Goal: Transaction & Acquisition: Obtain resource

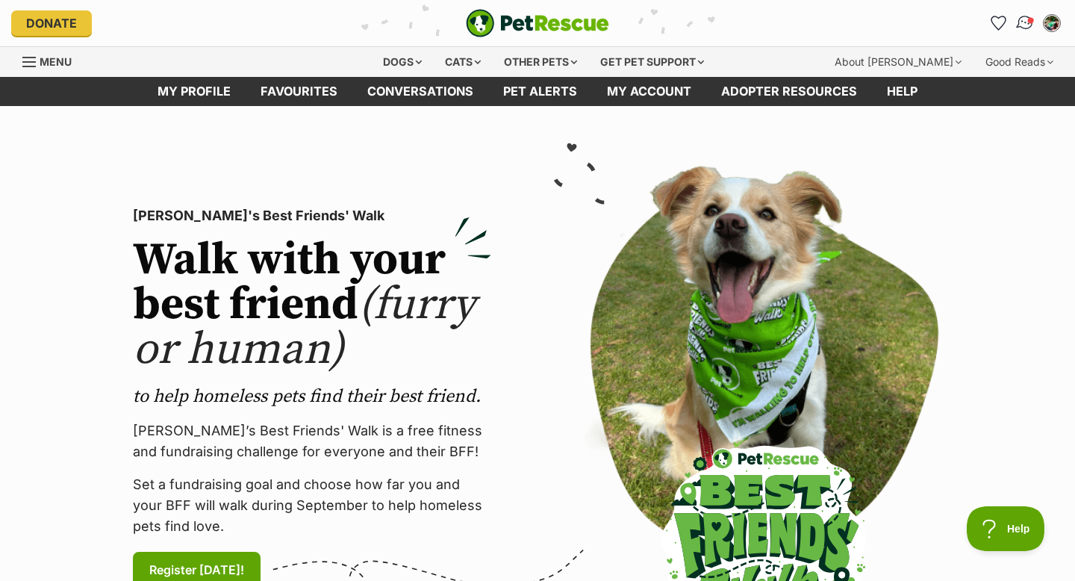
click at [1022, 27] on img "Conversations" at bounding box center [1026, 22] width 20 height 19
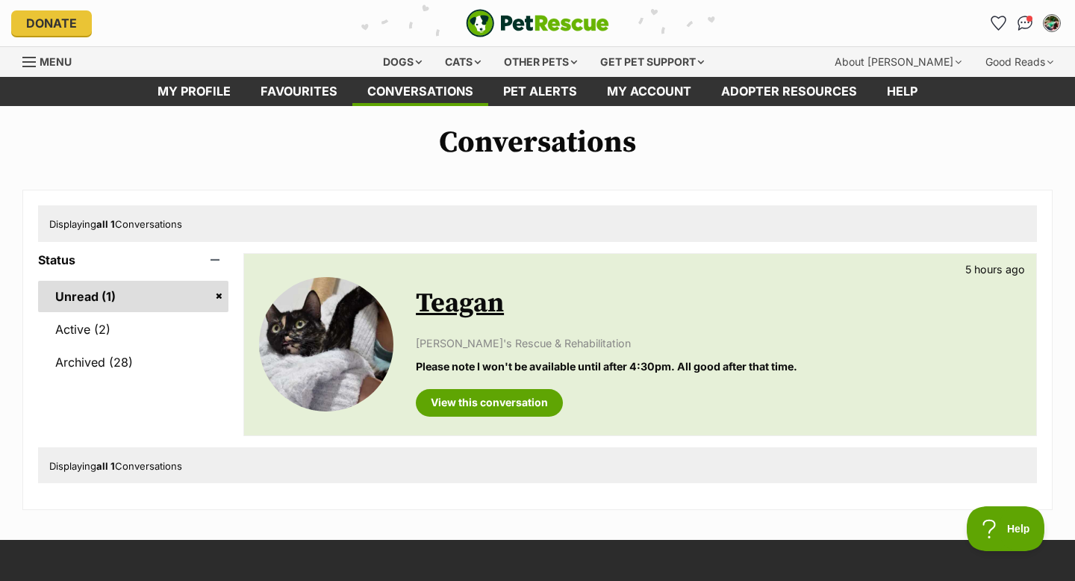
click at [503, 366] on p "Please note I won't be available until after 4:30pm. All good after that time." at bounding box center [719, 366] width 606 height 16
click at [503, 409] on link "View this conversation" at bounding box center [489, 402] width 147 height 27
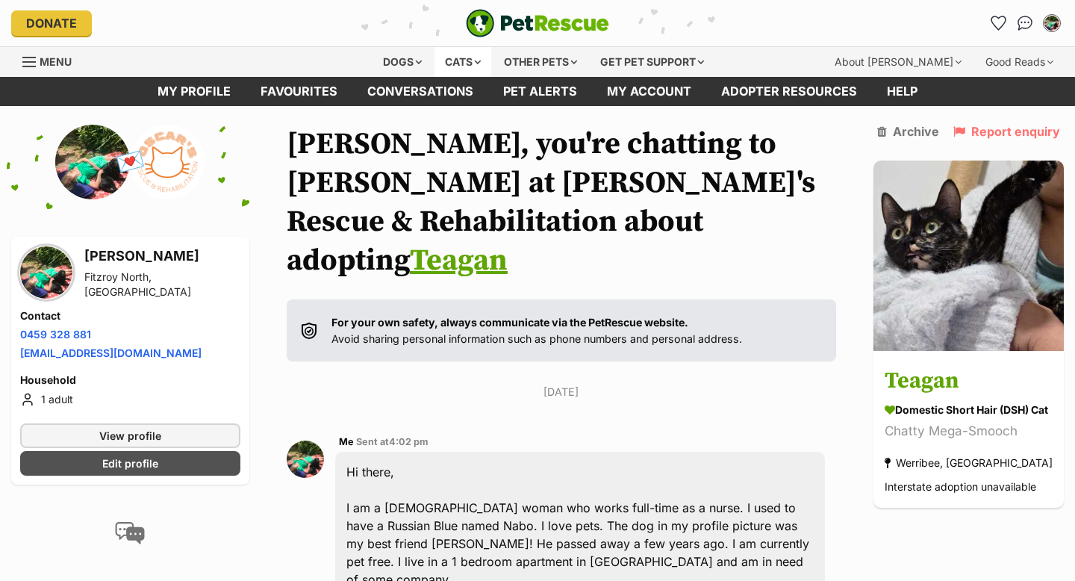
click at [479, 63] on div "Cats" at bounding box center [463, 62] width 57 height 30
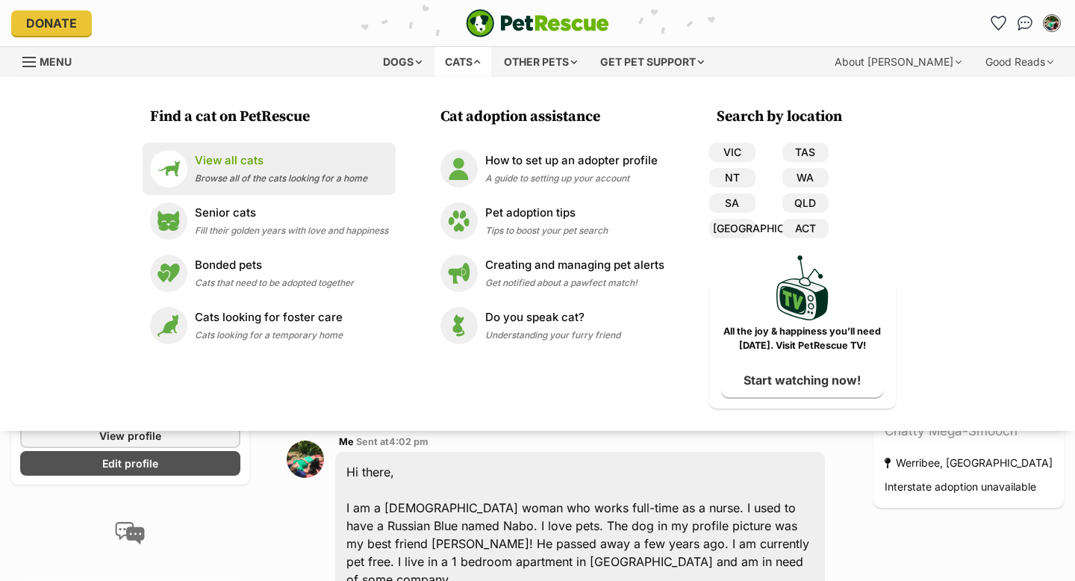
click at [237, 174] on span "Browse all of the cats looking for a home" at bounding box center [281, 178] width 173 height 11
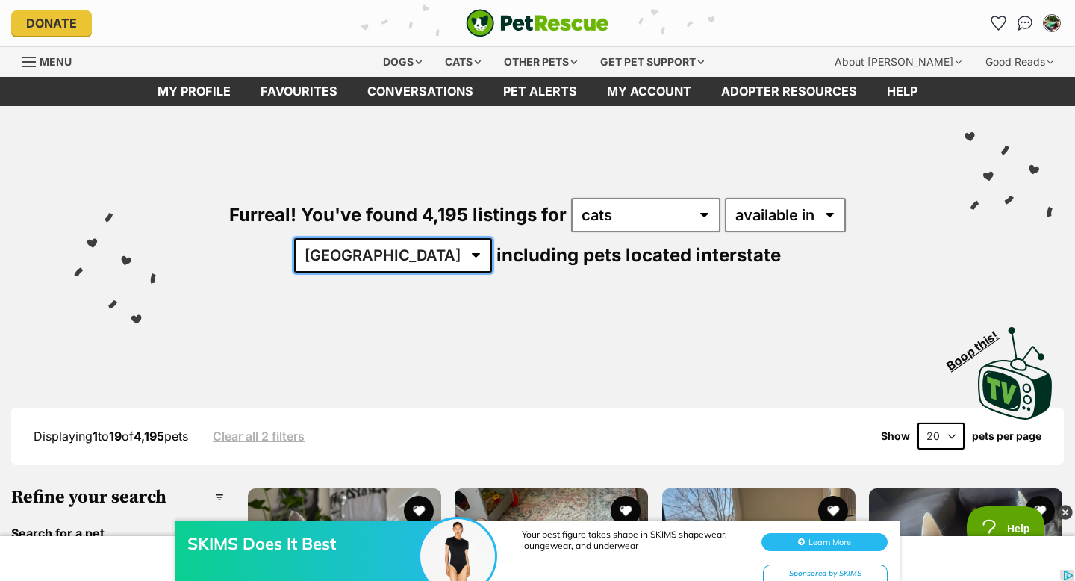
click at [492, 238] on select "Australia ACT NSW NT QLD SA TAS VIC WA" at bounding box center [393, 255] width 198 height 34
select select "VIC"
click at [492, 238] on select "Australia ACT NSW NT QLD SA TAS VIC WA" at bounding box center [393, 255] width 198 height 34
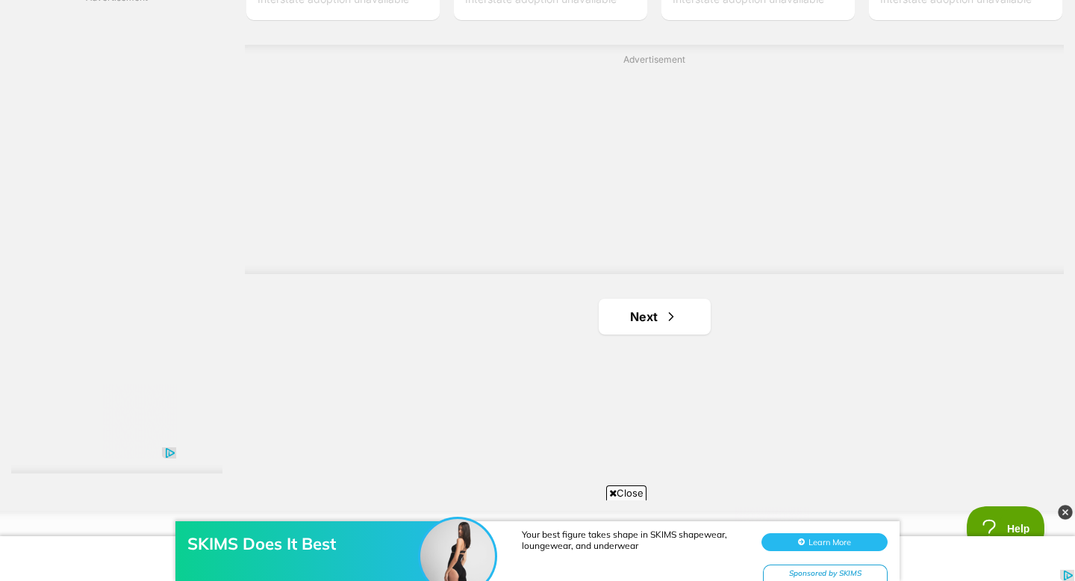
scroll to position [2662, 0]
click at [636, 332] on link "Next" at bounding box center [655, 319] width 112 height 36
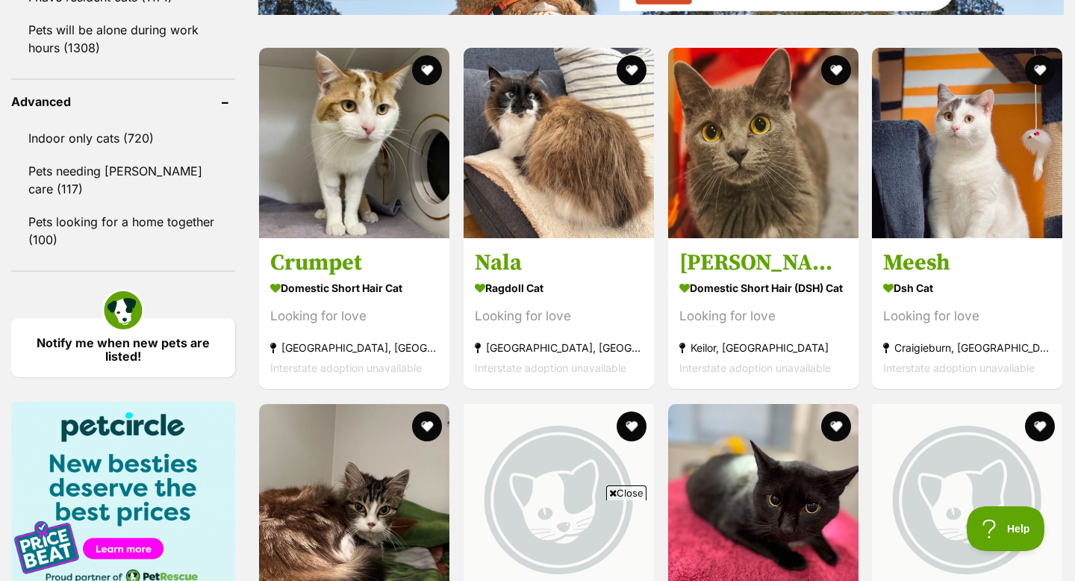
scroll to position [1933, 0]
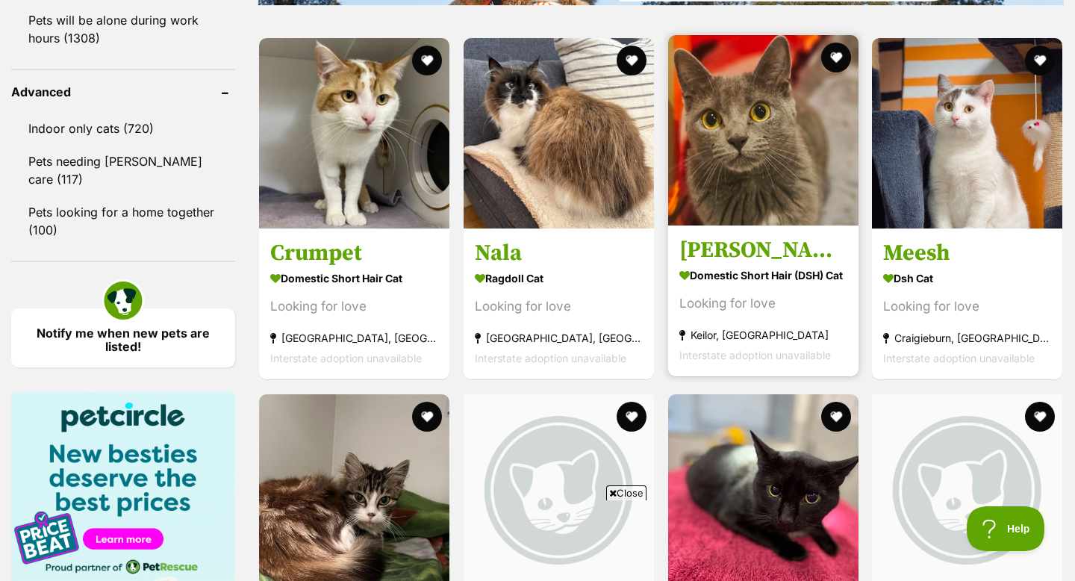
click at [759, 149] on img at bounding box center [763, 130] width 190 height 190
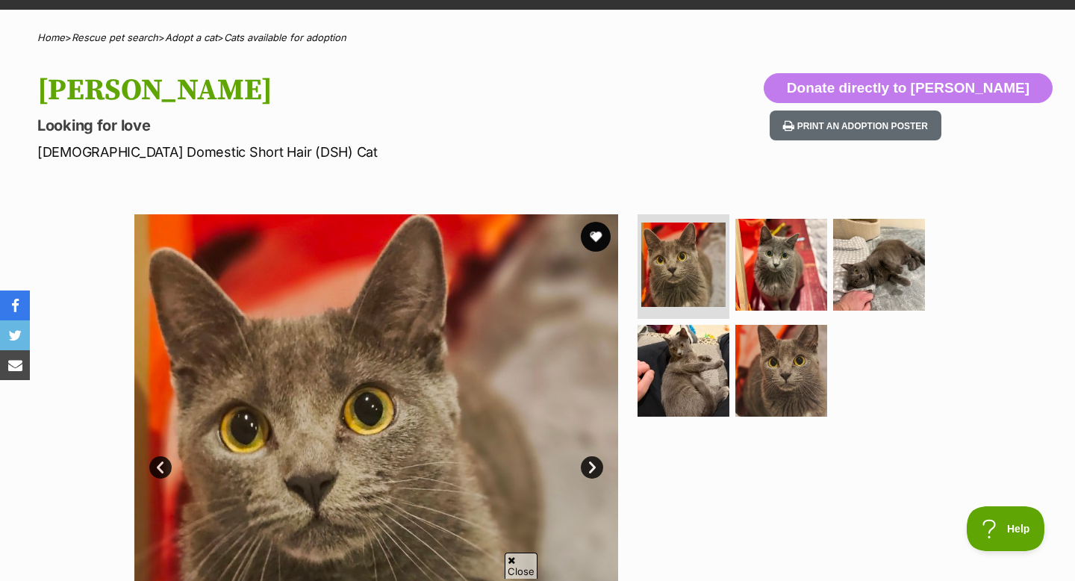
scroll to position [106, 0]
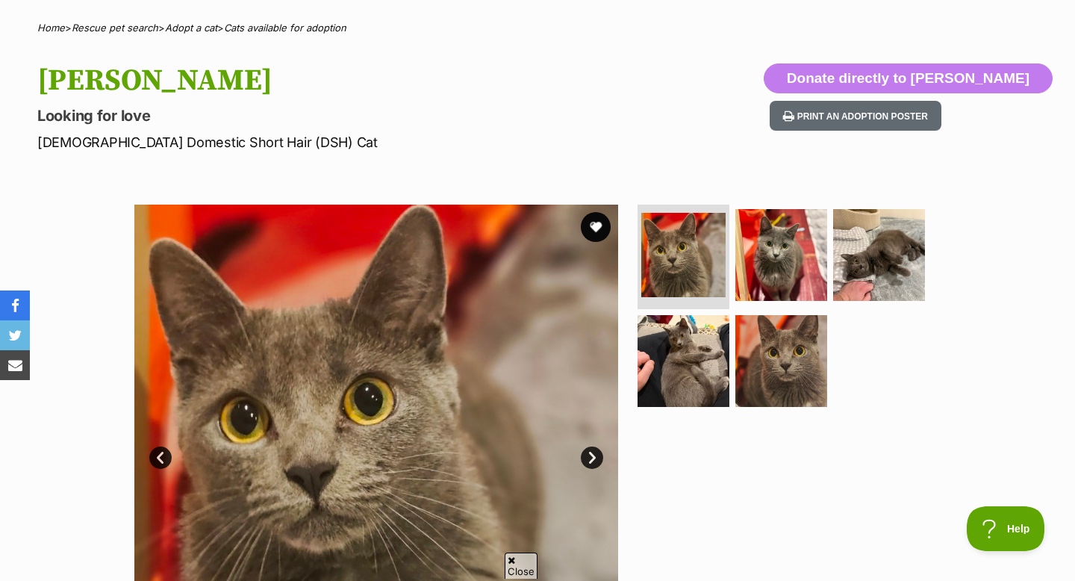
click at [593, 457] on link "Next" at bounding box center [592, 458] width 22 height 22
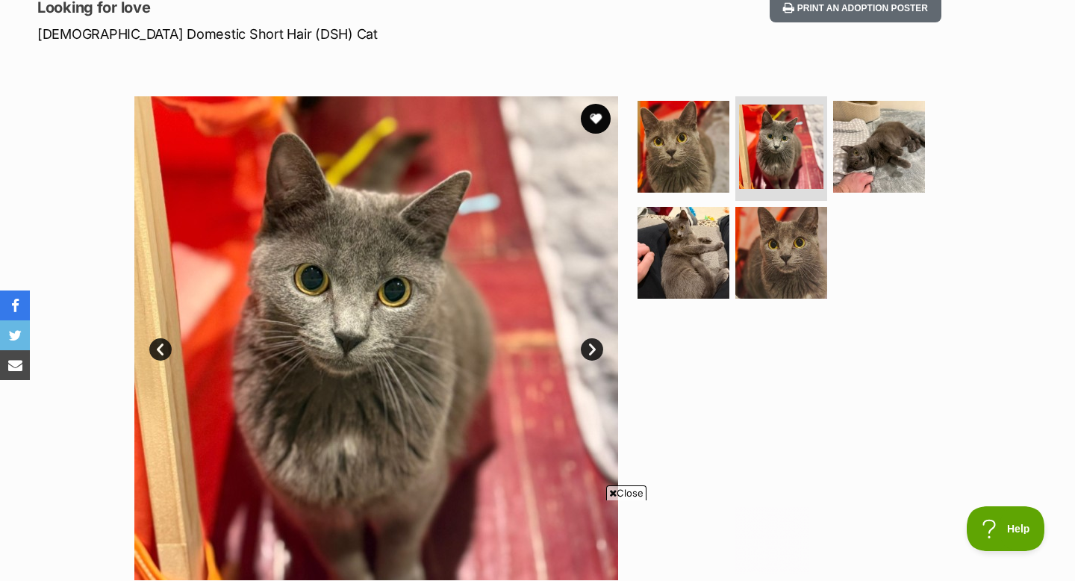
scroll to position [0, 0]
click at [582, 341] on img at bounding box center [376, 338] width 484 height 484
click at [588, 345] on link "Next" at bounding box center [592, 349] width 22 height 22
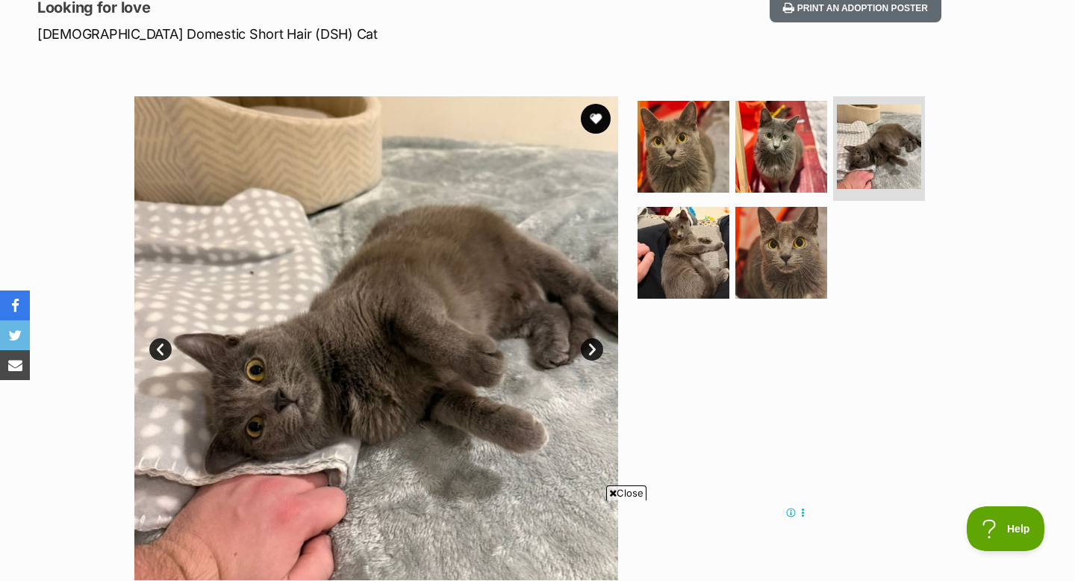
click at [588, 345] on link "Next" at bounding box center [592, 349] width 22 height 22
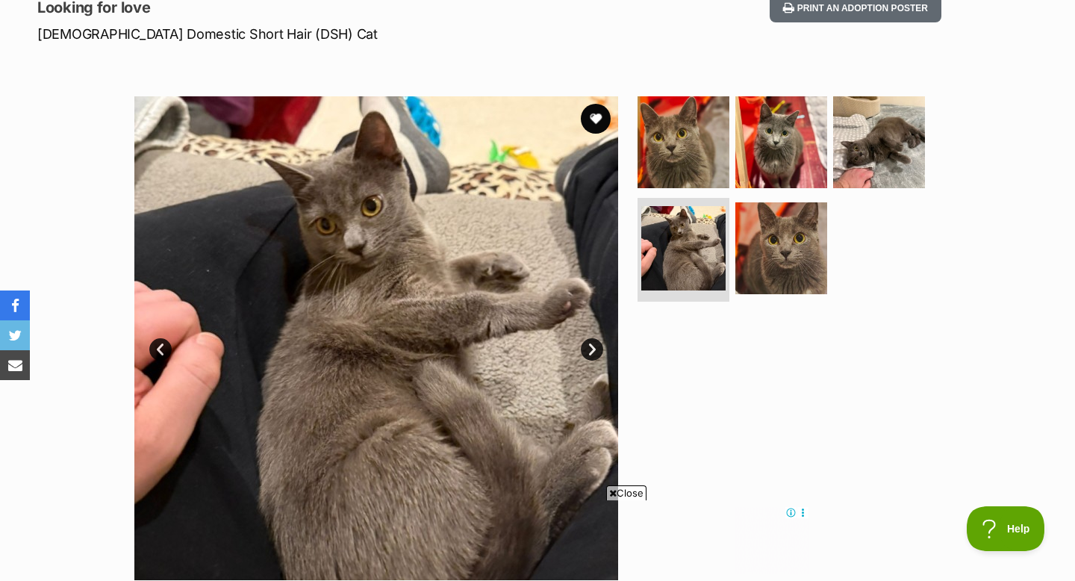
click at [588, 345] on link "Next" at bounding box center [592, 349] width 22 height 22
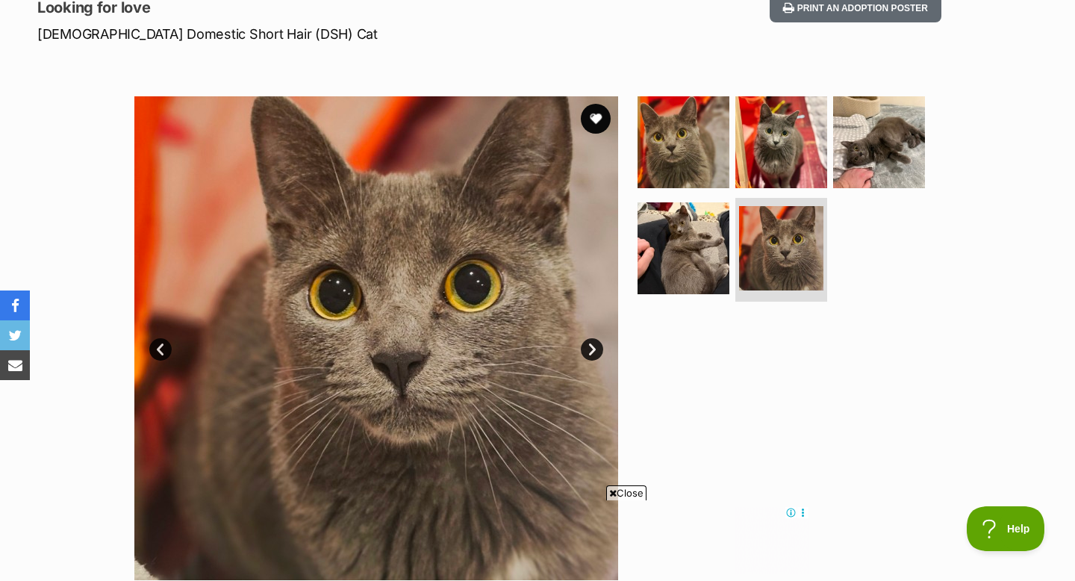
click at [588, 345] on link "Next" at bounding box center [592, 349] width 22 height 22
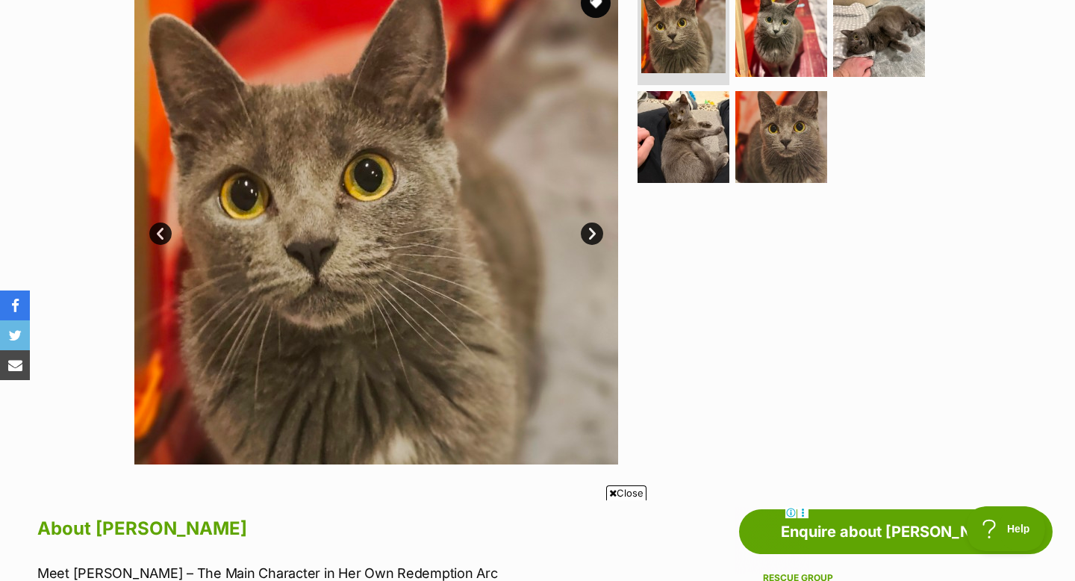
scroll to position [266, 0]
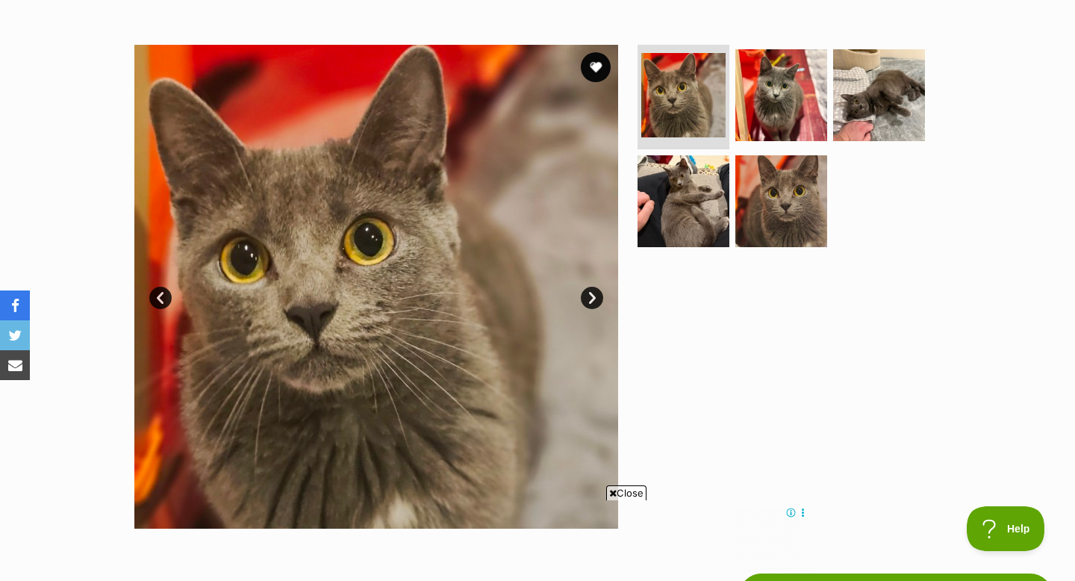
click at [597, 299] on link "Next" at bounding box center [592, 298] width 22 height 22
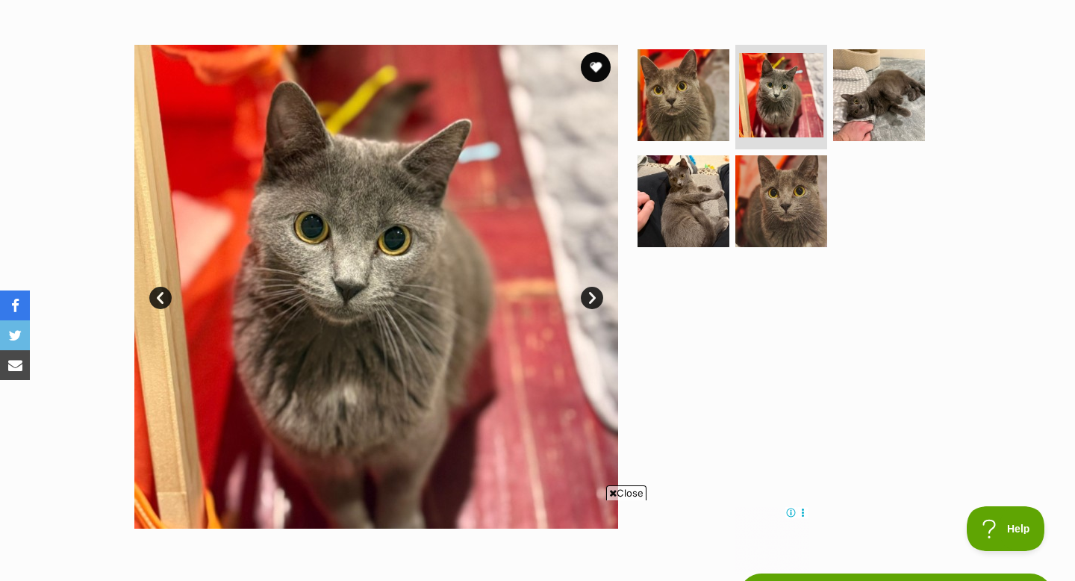
click at [597, 299] on link "Next" at bounding box center [592, 298] width 22 height 22
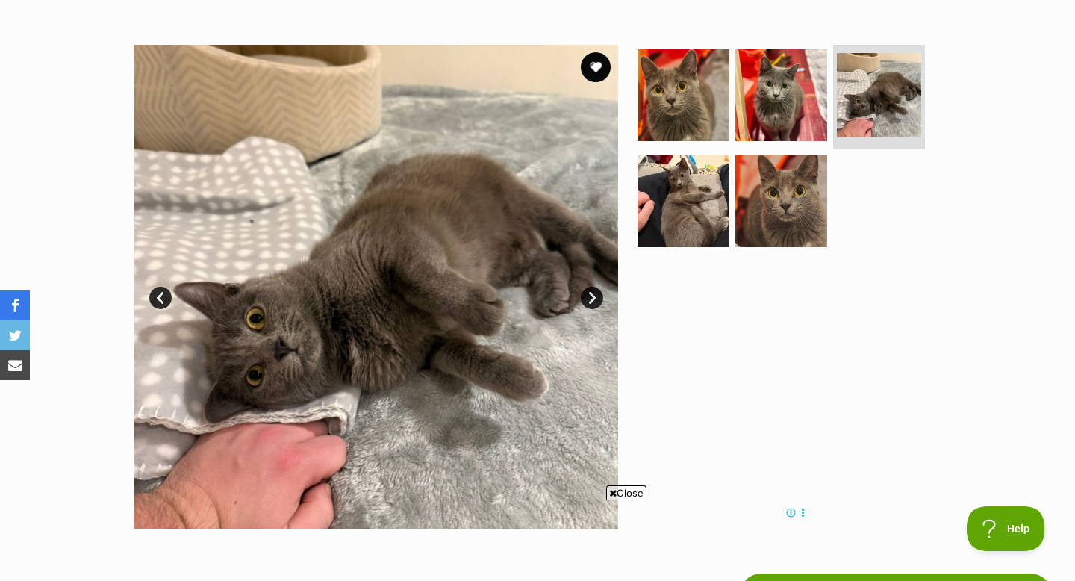
scroll to position [0, 0]
click at [603, 65] on button "favourite" at bounding box center [596, 67] width 33 height 33
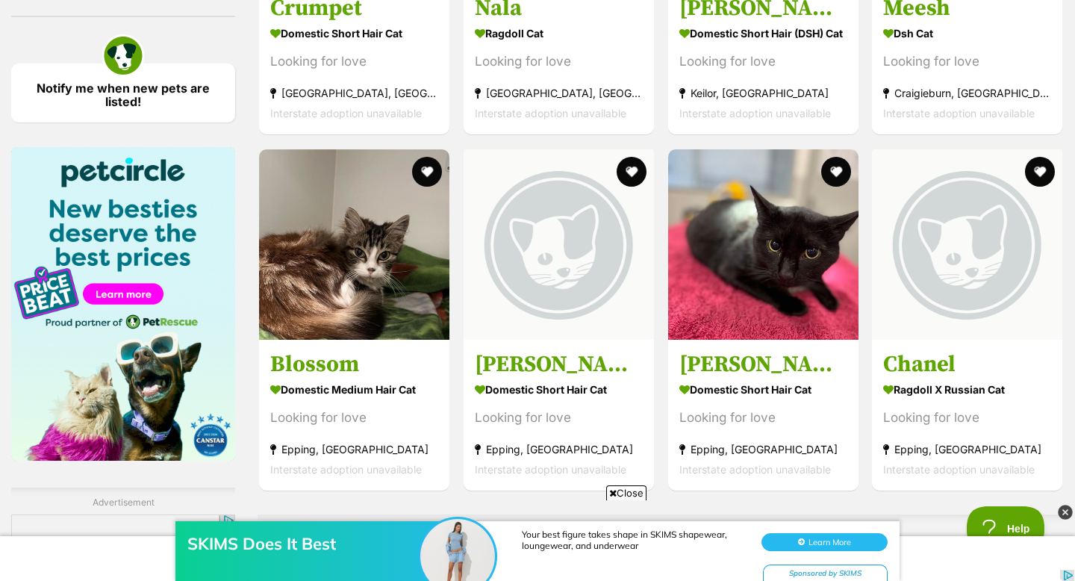
scroll to position [2181, 0]
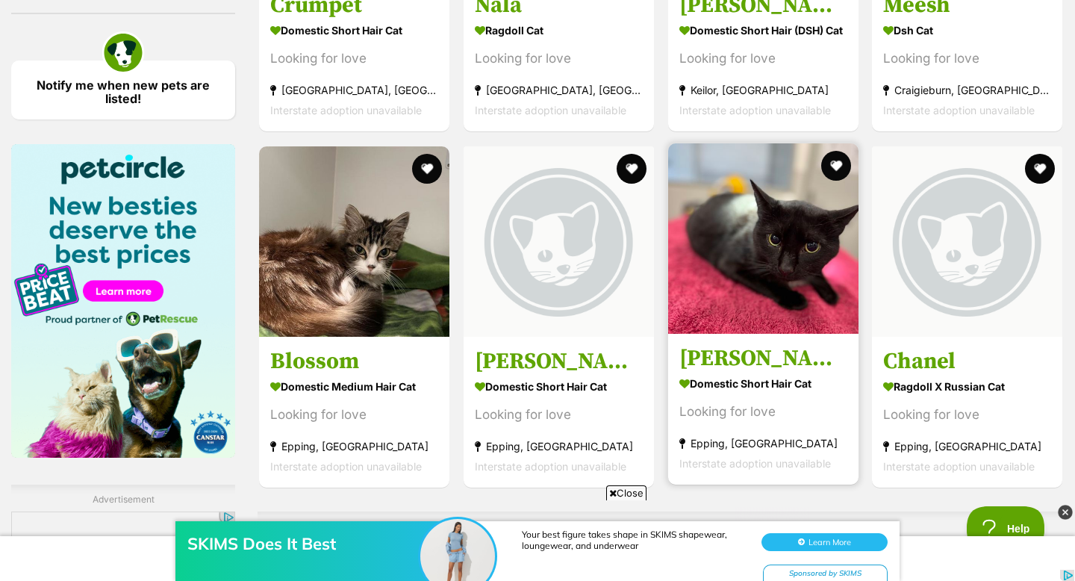
click at [763, 285] on img at bounding box center [763, 238] width 190 height 190
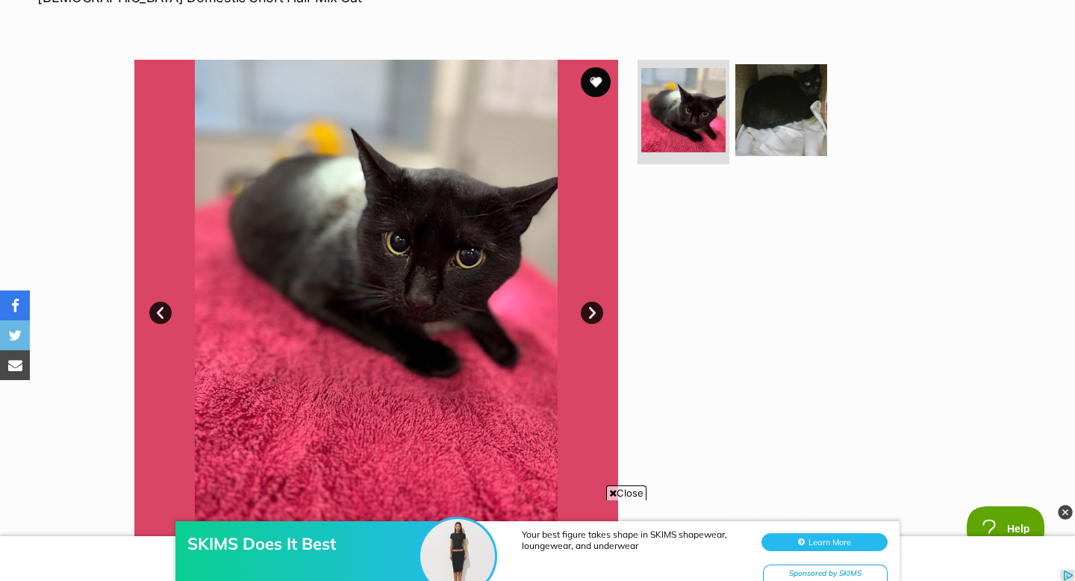
scroll to position [125, 0]
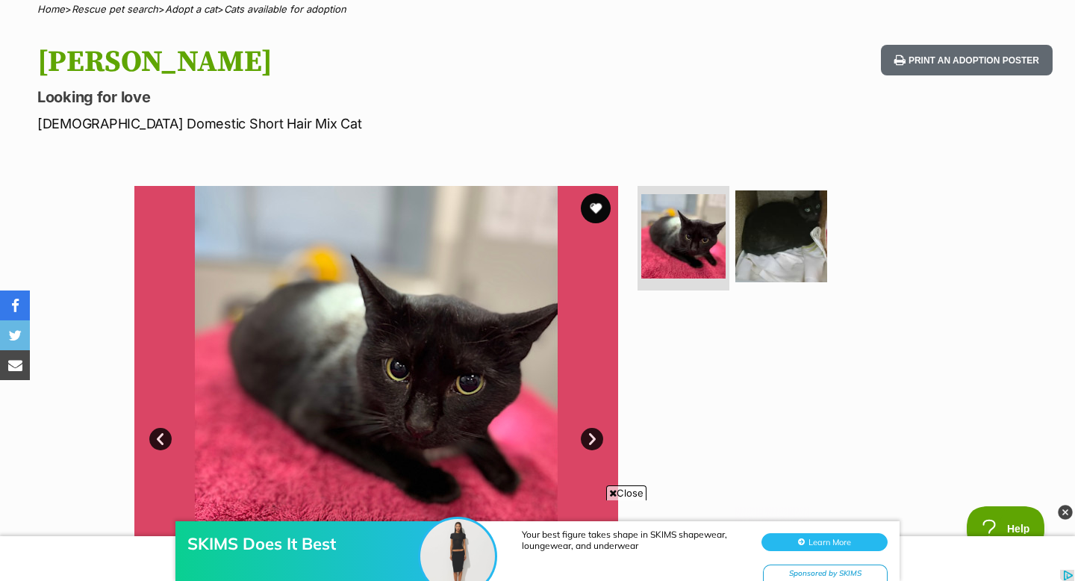
click at [586, 432] on link "Next" at bounding box center [592, 439] width 22 height 22
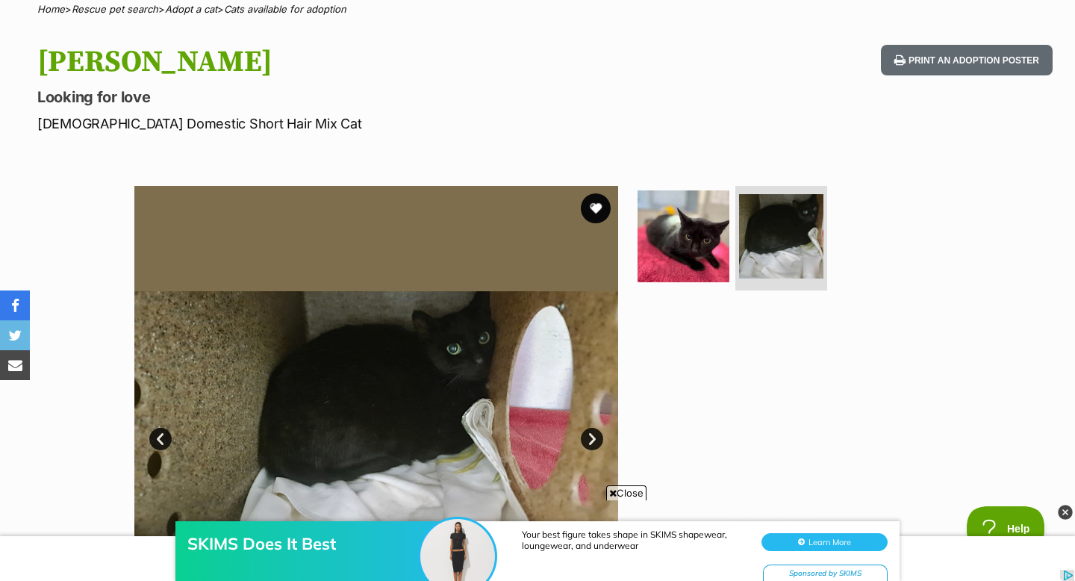
click at [586, 432] on link "Next" at bounding box center [592, 439] width 22 height 22
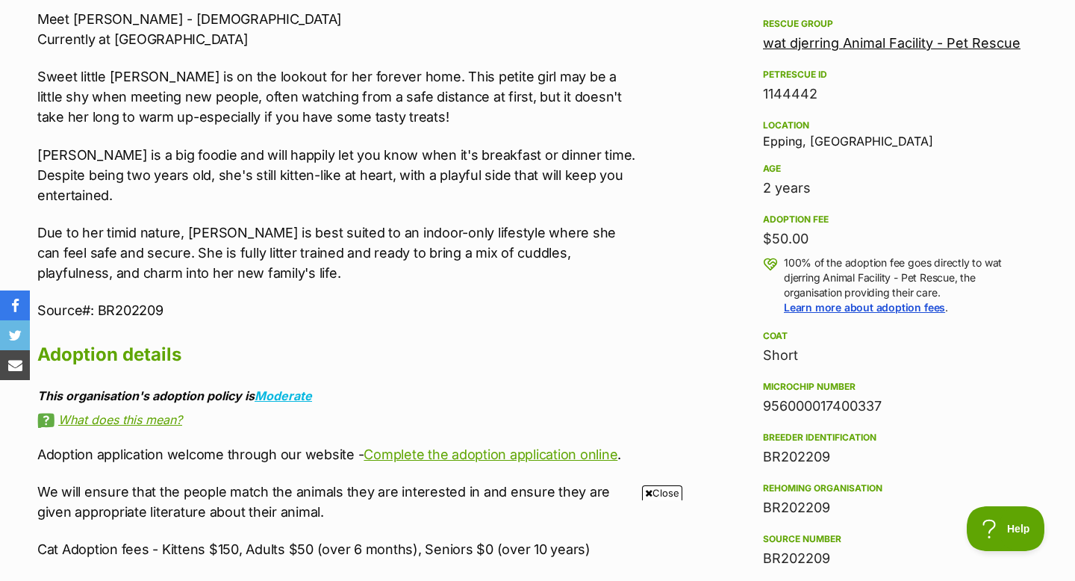
scroll to position [0, 0]
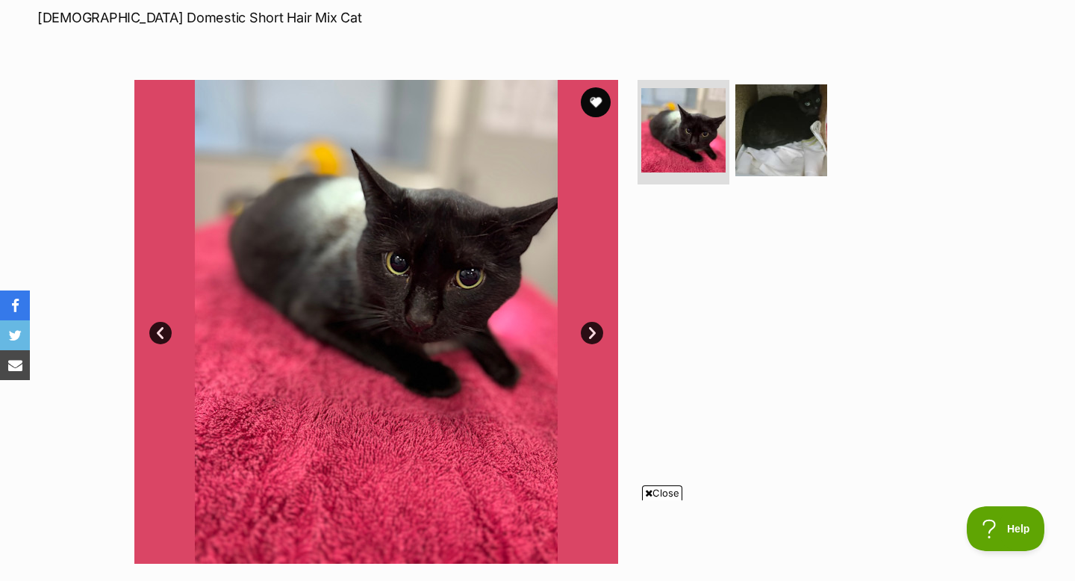
click at [601, 331] on link "Next" at bounding box center [592, 333] width 22 height 22
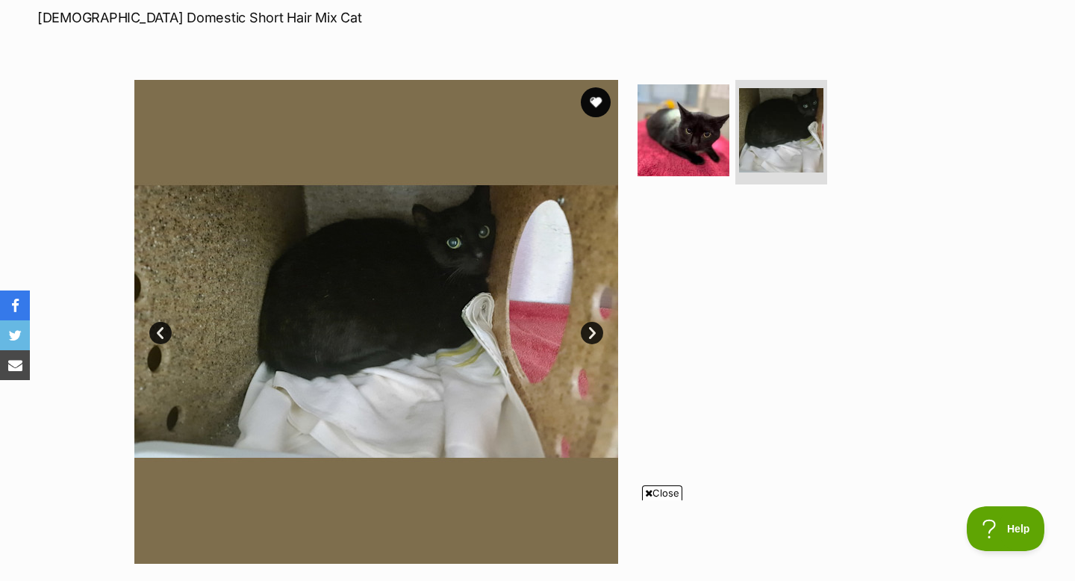
click at [601, 332] on link "Next" at bounding box center [592, 333] width 22 height 22
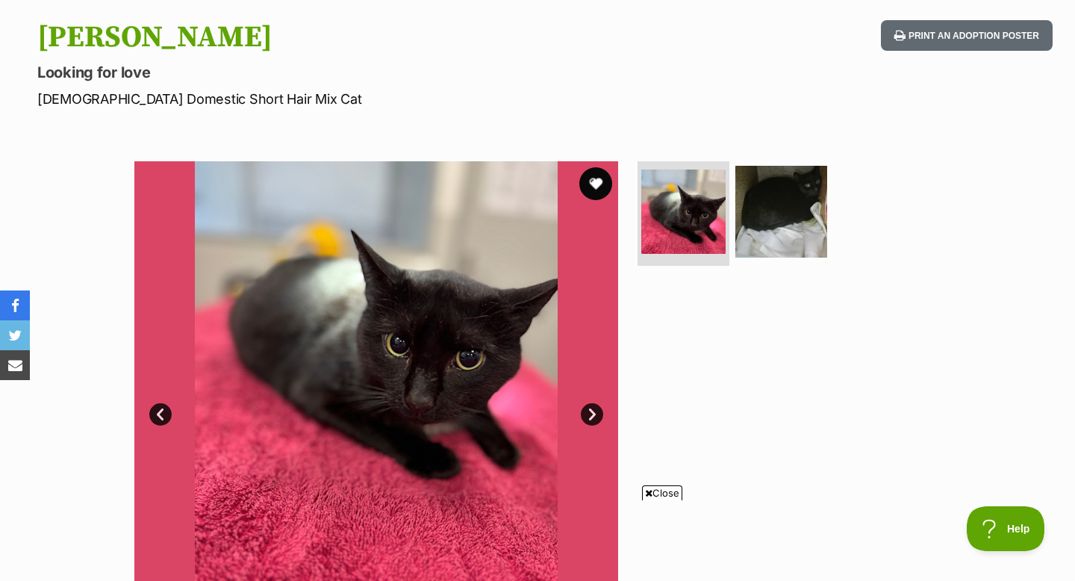
click at [588, 186] on button "favourite" at bounding box center [596, 183] width 33 height 33
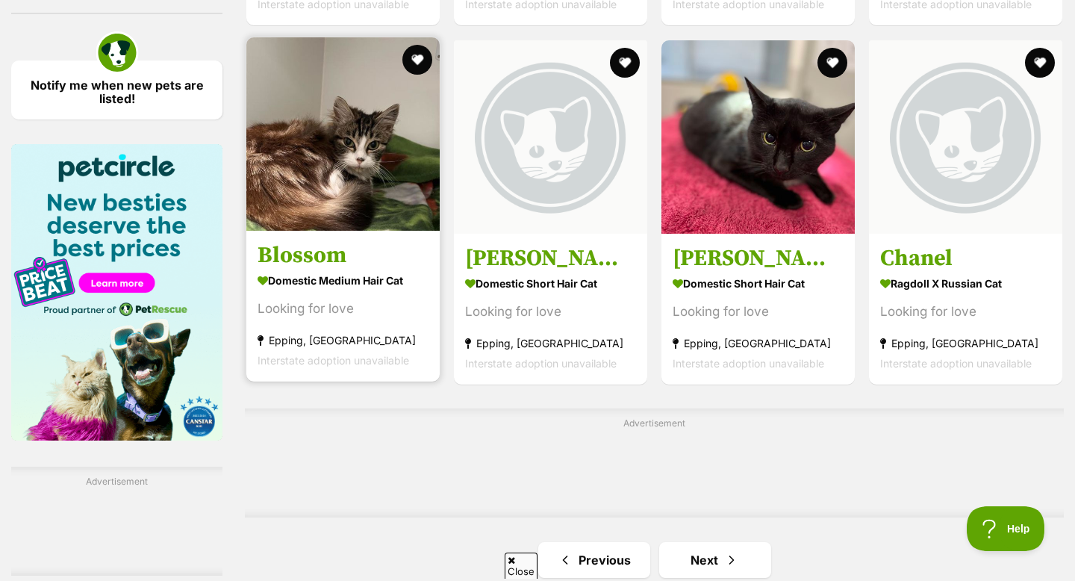
click at [338, 192] on img at bounding box center [342, 133] width 193 height 193
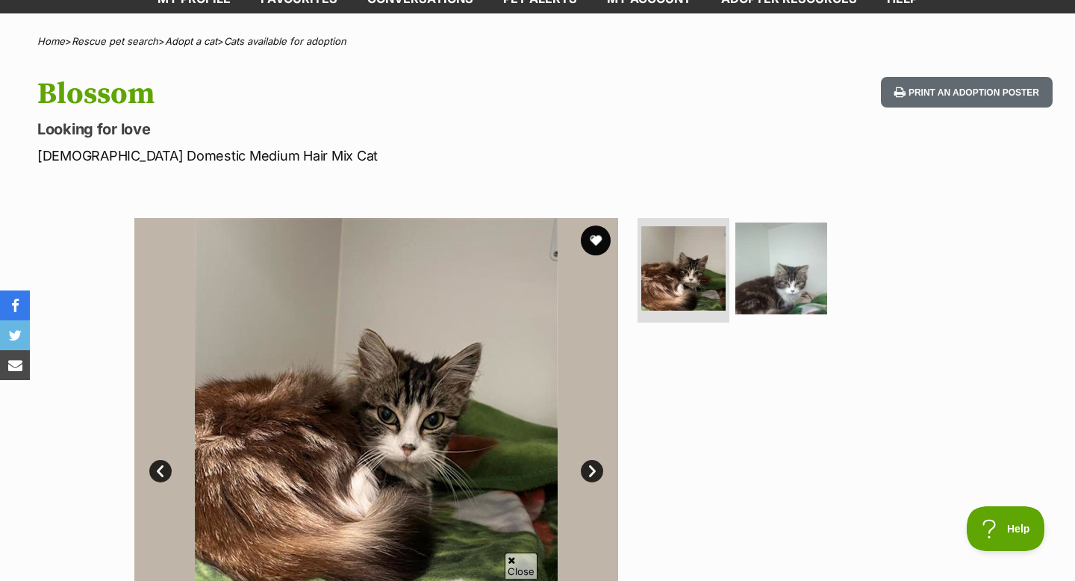
click at [591, 473] on link "Next" at bounding box center [592, 471] width 22 height 22
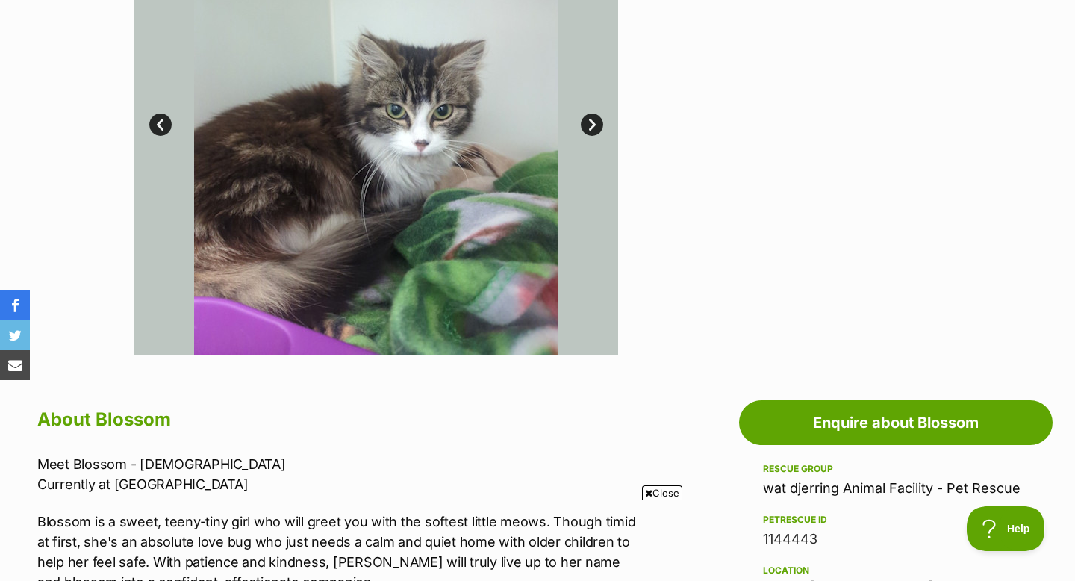
scroll to position [427, 0]
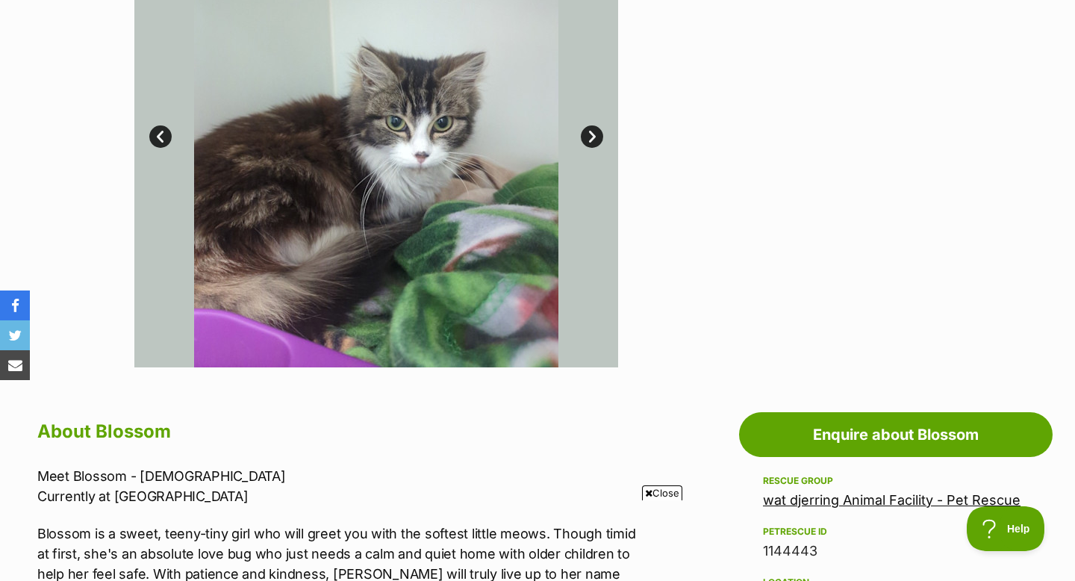
click at [578, 135] on img at bounding box center [376, 126] width 484 height 484
click at [582, 137] on link "Next" at bounding box center [592, 136] width 22 height 22
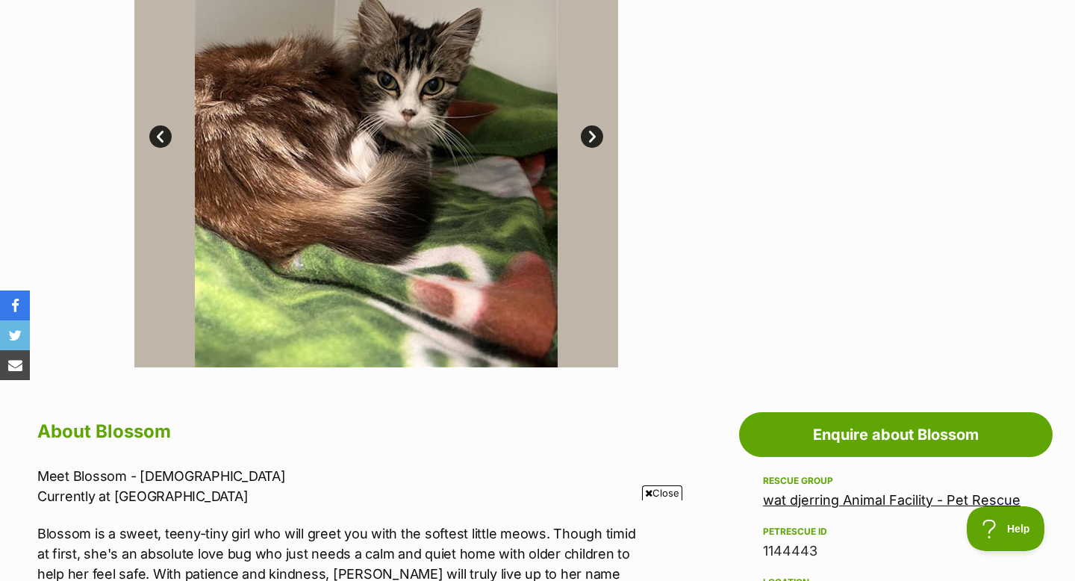
click at [582, 137] on link "Next" at bounding box center [592, 136] width 22 height 22
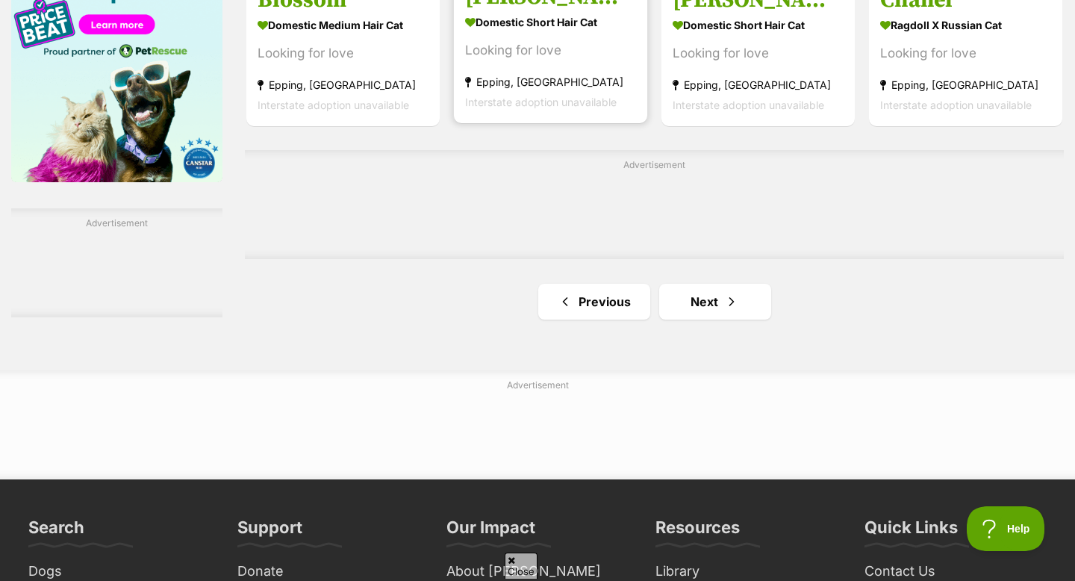
scroll to position [2531, 0]
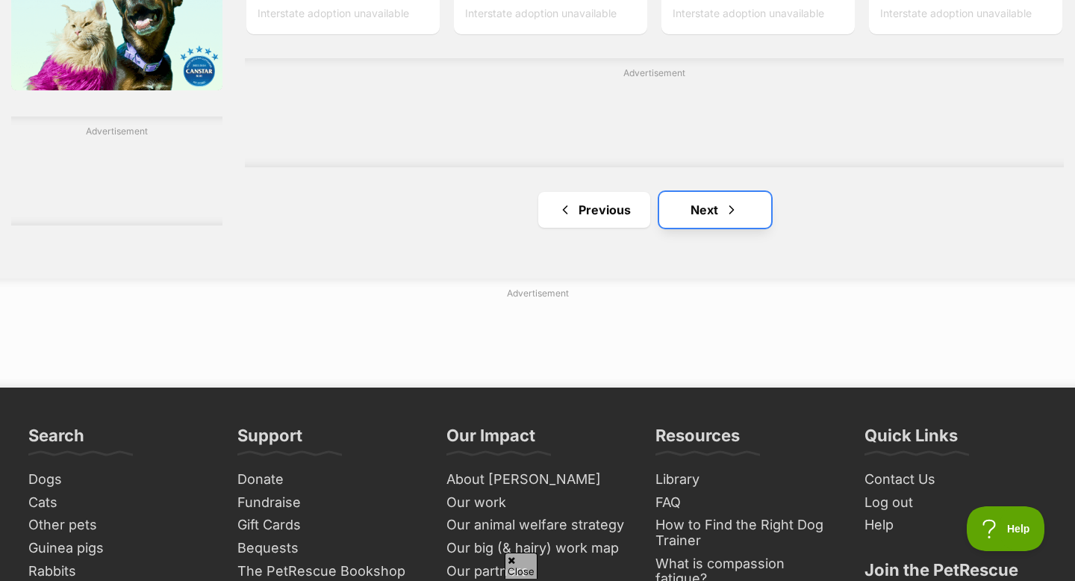
click at [711, 210] on link "Next" at bounding box center [715, 210] width 112 height 36
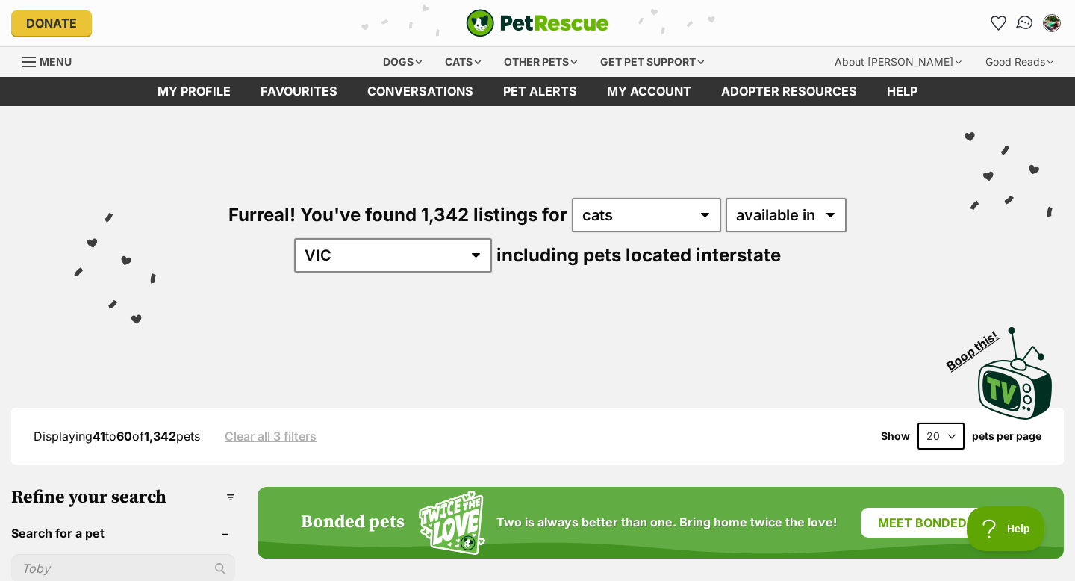
click at [1017, 28] on img "Conversations" at bounding box center [1026, 22] width 20 height 19
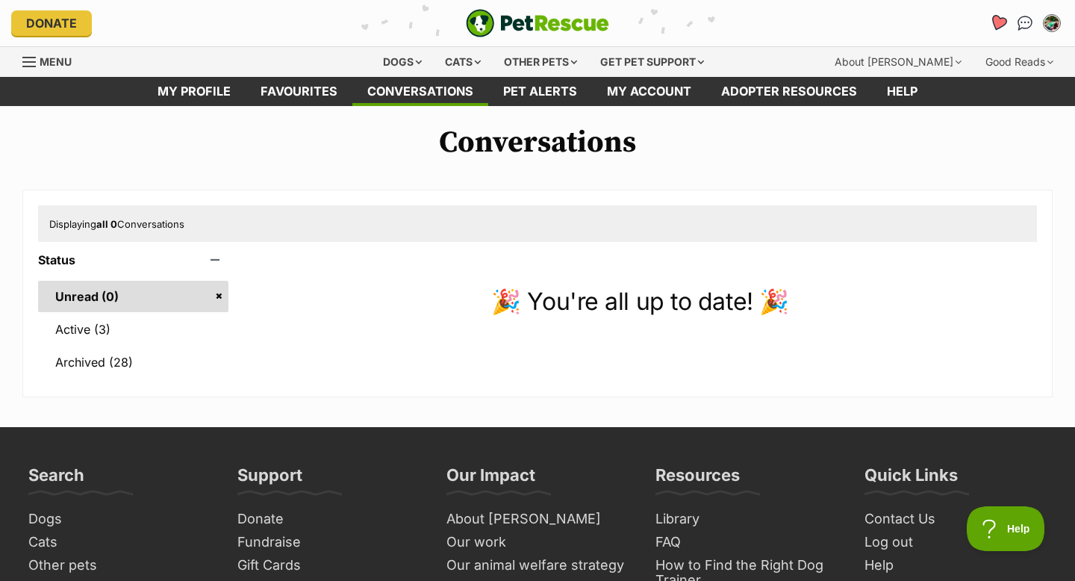
click at [997, 23] on icon "Favourites" at bounding box center [998, 22] width 18 height 17
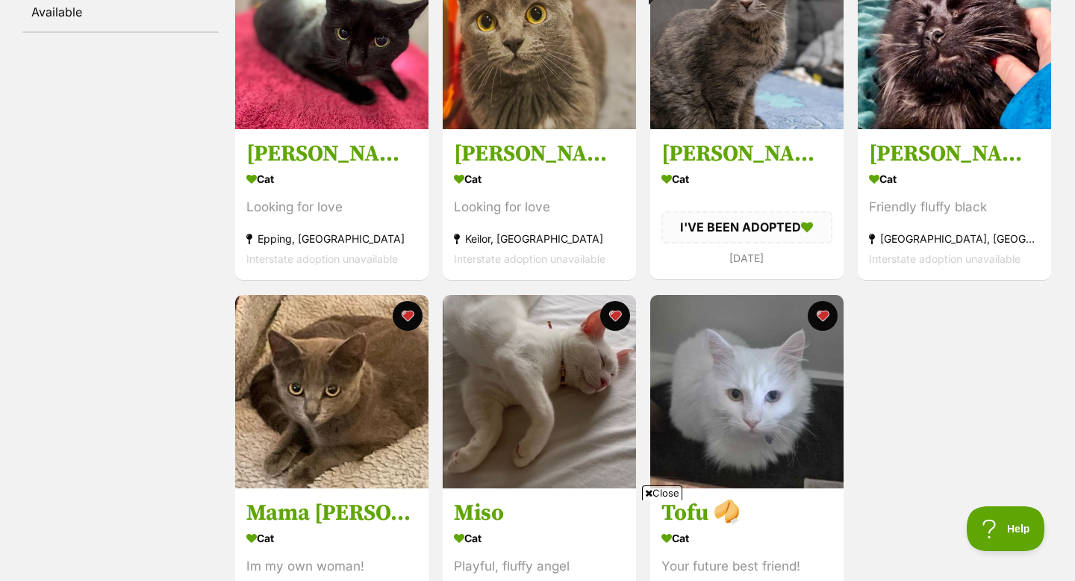
scroll to position [311, 0]
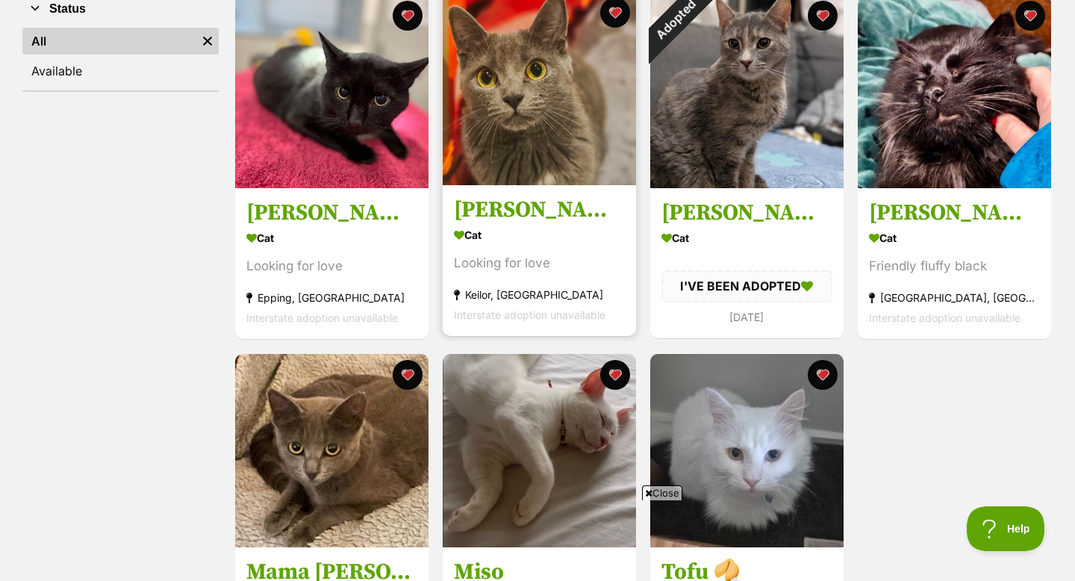
click at [588, 173] on img at bounding box center [539, 88] width 193 height 193
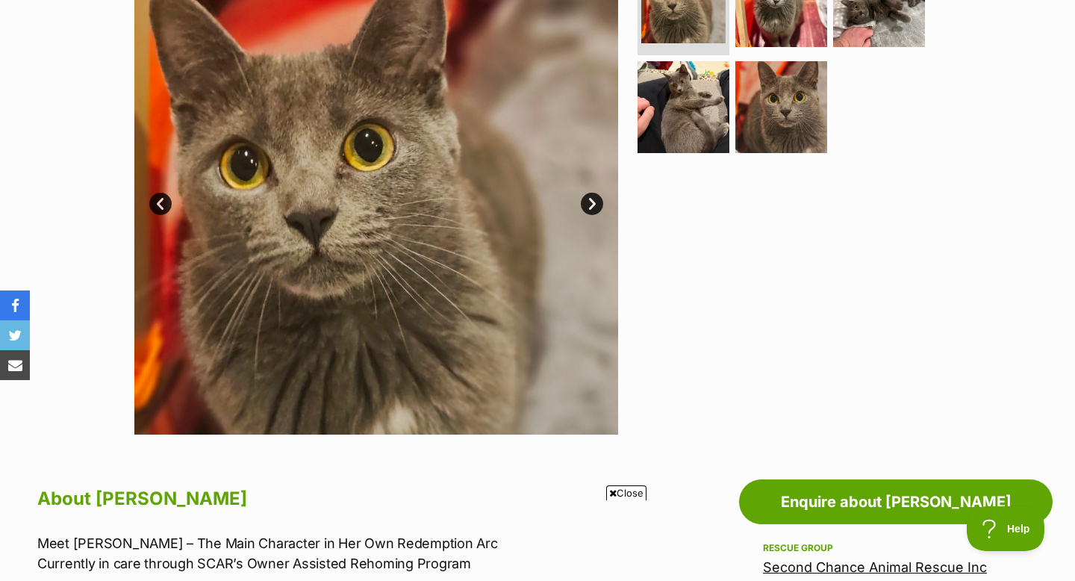
scroll to position [361, 0]
click at [602, 191] on img at bounding box center [376, 192] width 484 height 484
click at [592, 202] on link "Next" at bounding box center [592, 203] width 22 height 22
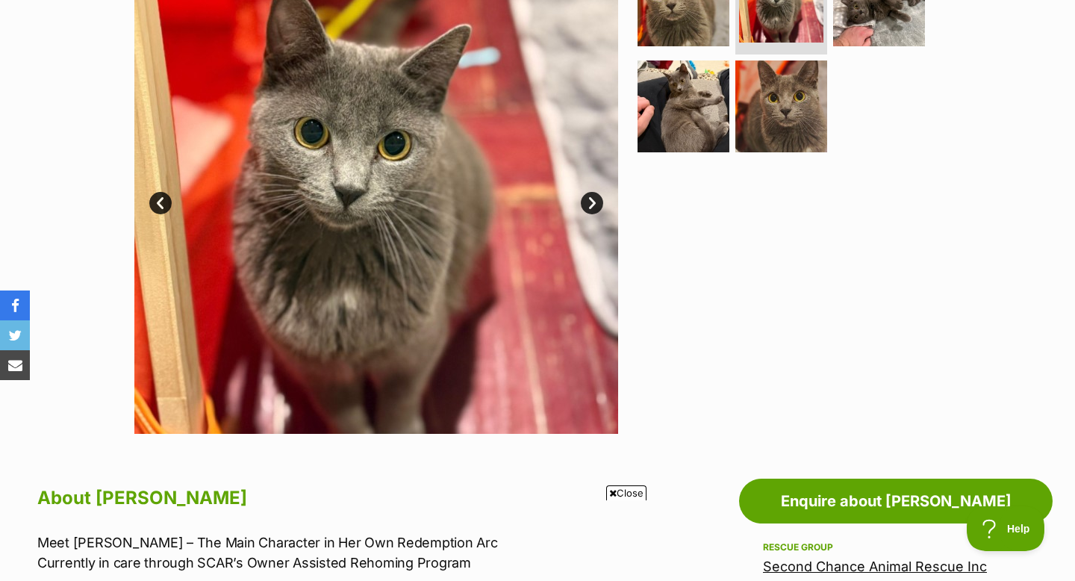
click at [593, 203] on link "Next" at bounding box center [592, 203] width 22 height 22
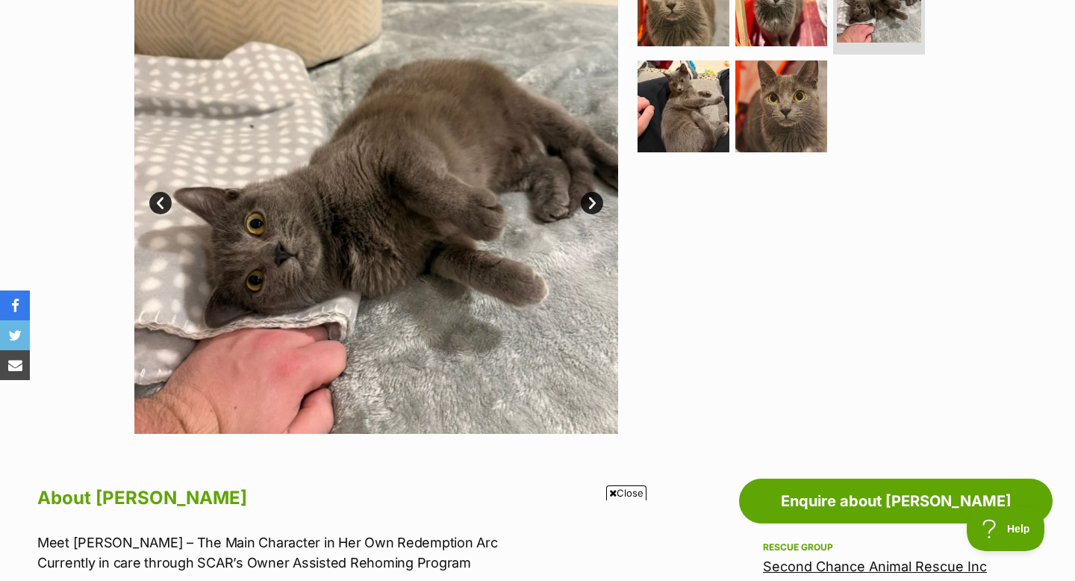
click at [593, 203] on link "Next" at bounding box center [592, 203] width 22 height 22
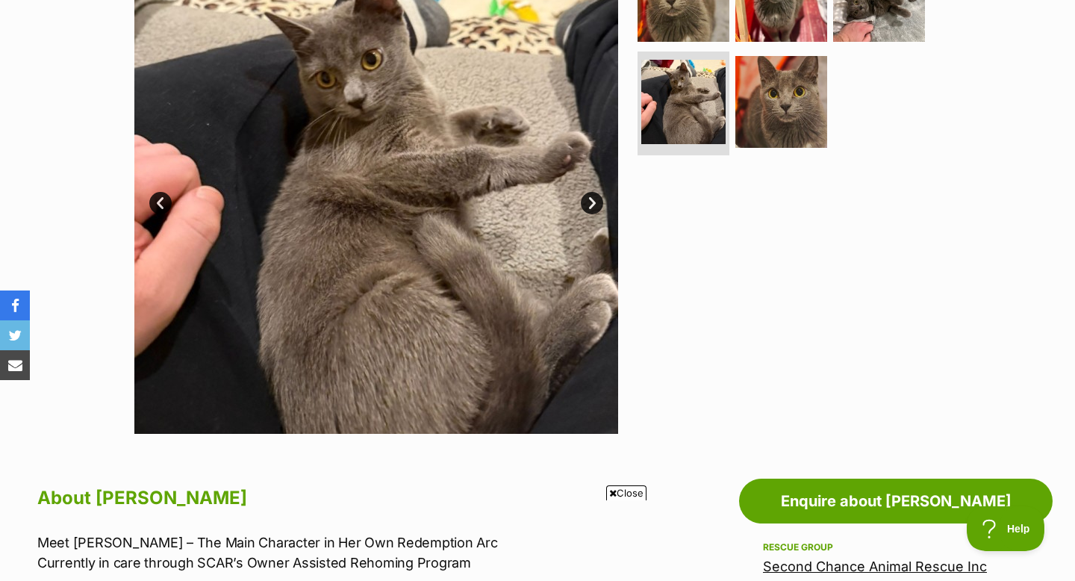
click at [593, 204] on link "Next" at bounding box center [592, 203] width 22 height 22
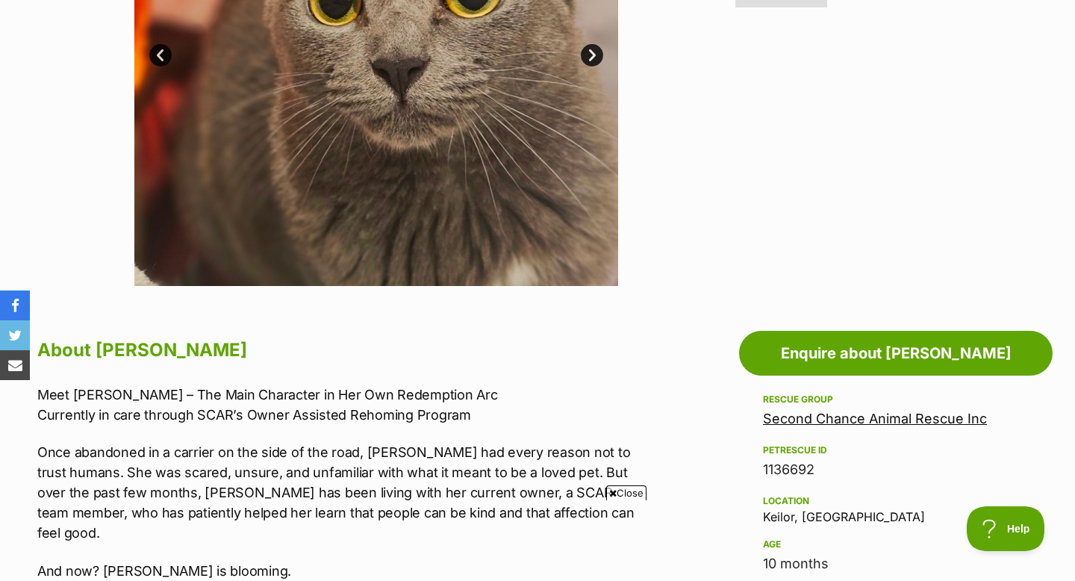
scroll to position [611, 0]
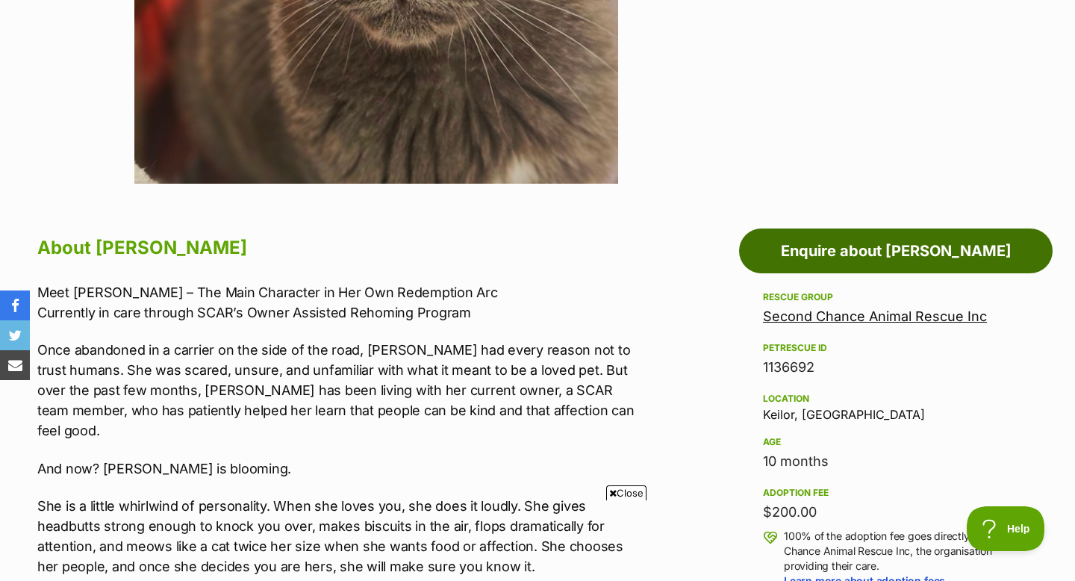
click at [803, 252] on link "Enquire about Vera" at bounding box center [896, 251] width 314 height 45
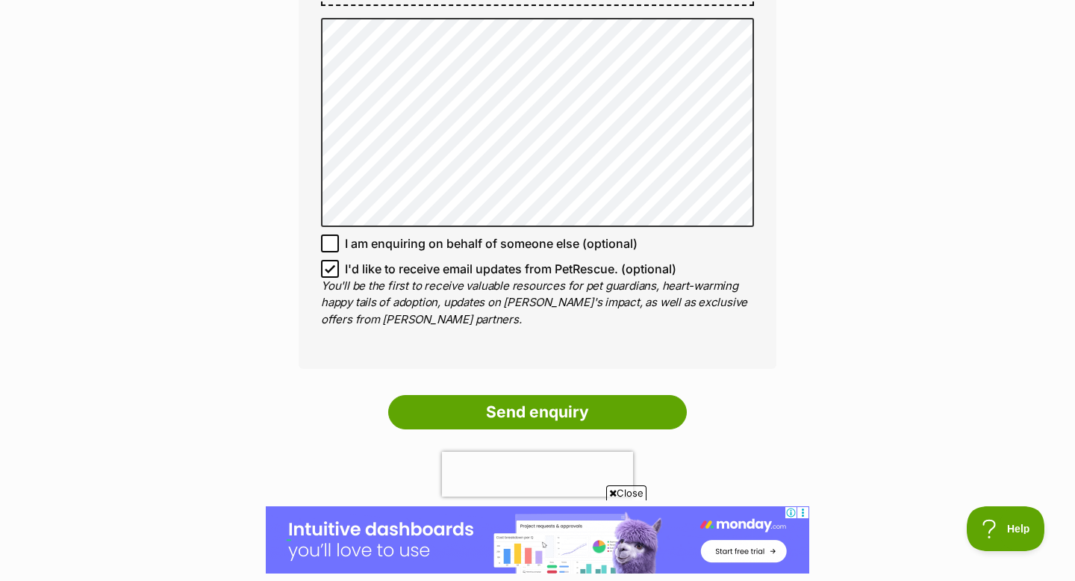
scroll to position [1048, 0]
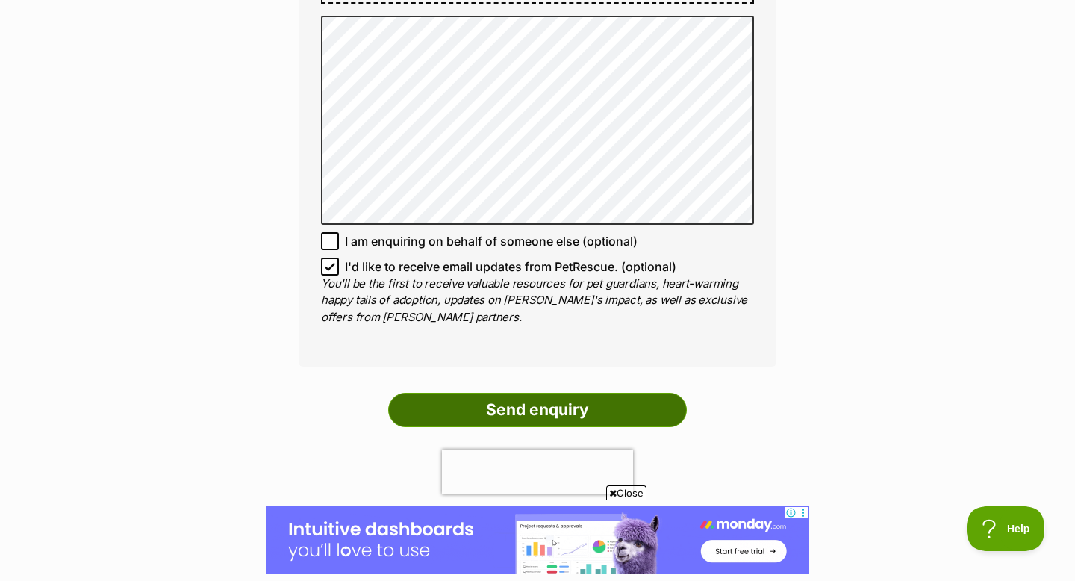
click at [567, 393] on input "Send enquiry" at bounding box center [537, 410] width 299 height 34
